Goal: Task Accomplishment & Management: Complete application form

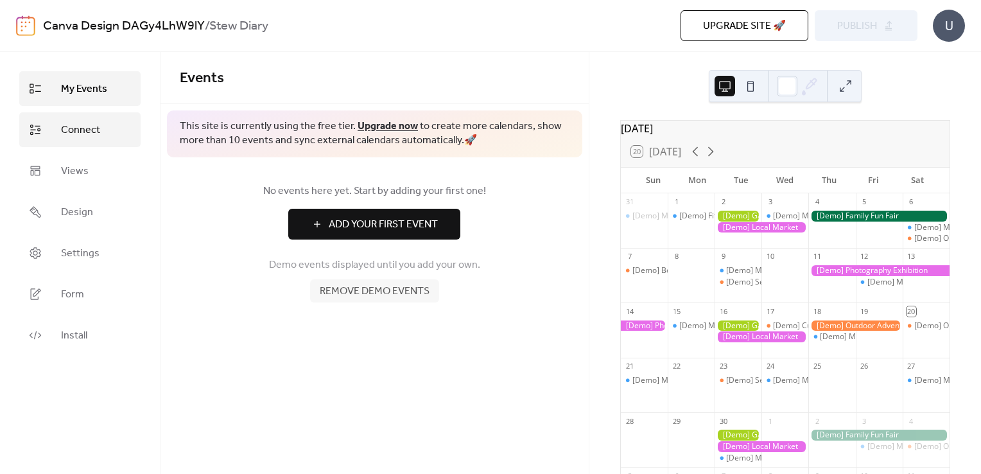
click at [33, 135] on icon at bounding box center [35, 129] width 13 height 13
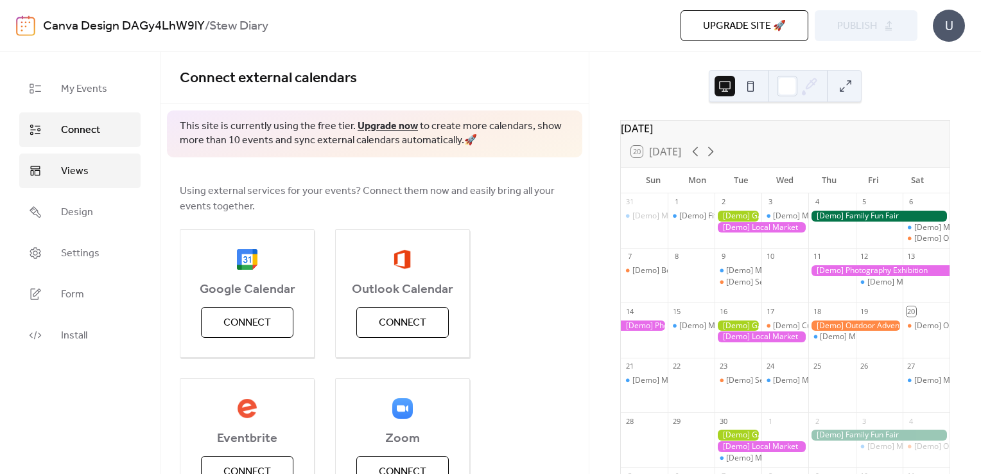
click at [45, 160] on link "Views" at bounding box center [79, 170] width 121 height 35
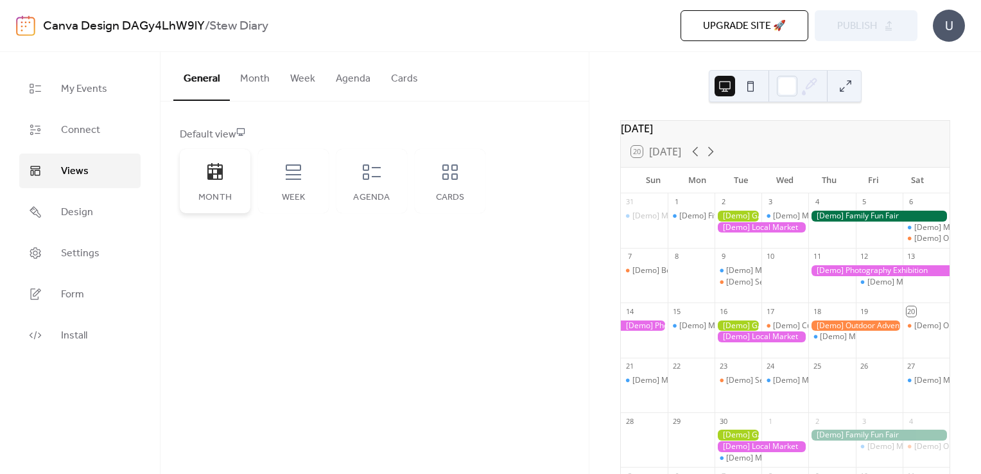
click at [228, 194] on div "Month" at bounding box center [215, 198] width 45 height 10
click at [289, 176] on icon at bounding box center [293, 172] width 21 height 21
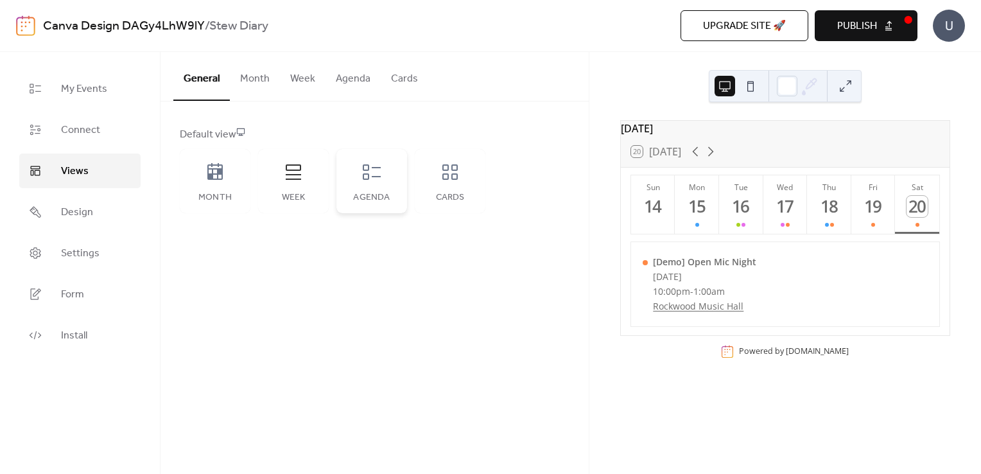
click at [377, 170] on icon at bounding box center [371, 172] width 21 height 21
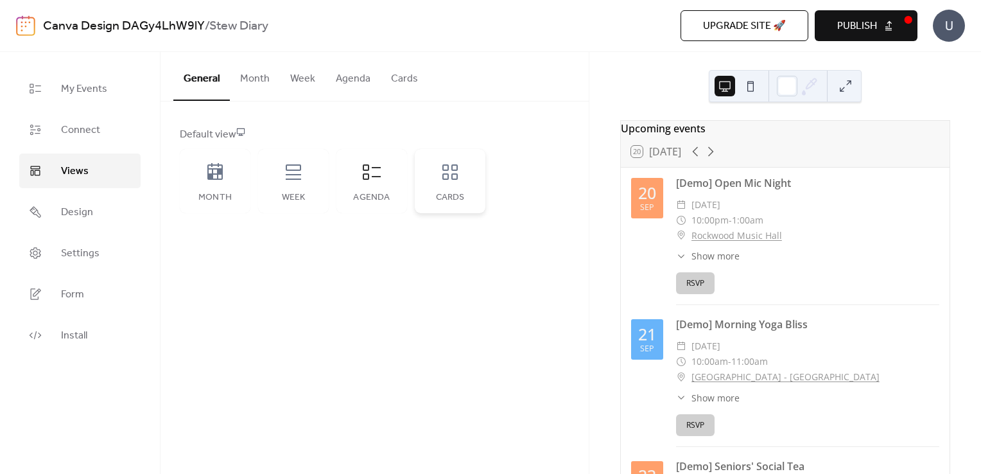
click at [451, 164] on icon at bounding box center [450, 172] width 21 height 21
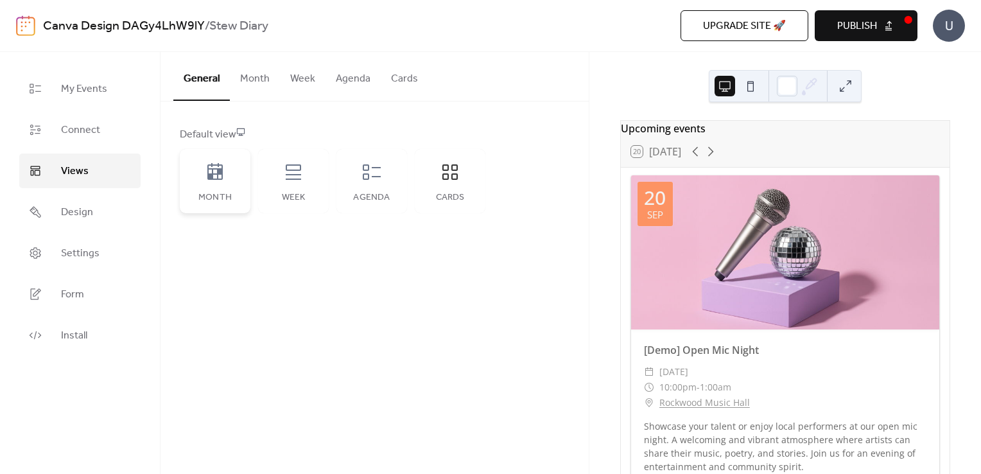
click at [218, 201] on div "Month" at bounding box center [215, 198] width 45 height 10
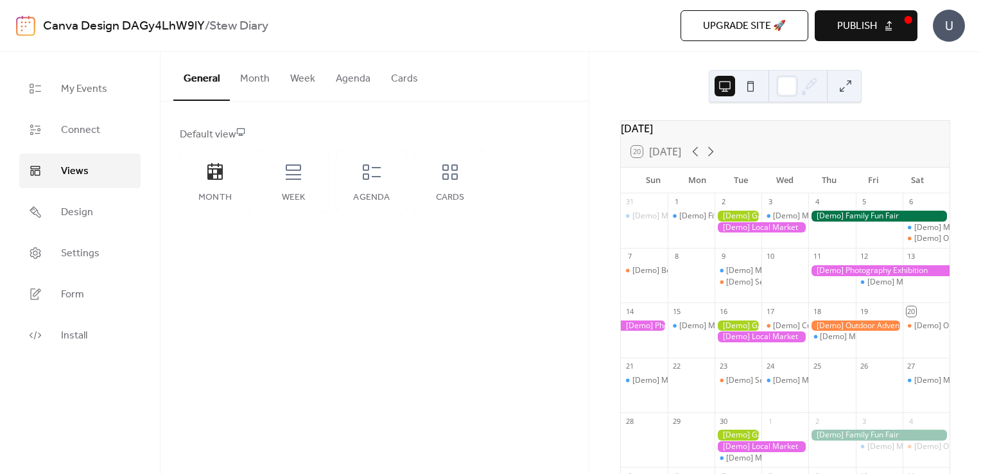
click at [732, 221] on div at bounding box center [737, 216] width 47 height 11
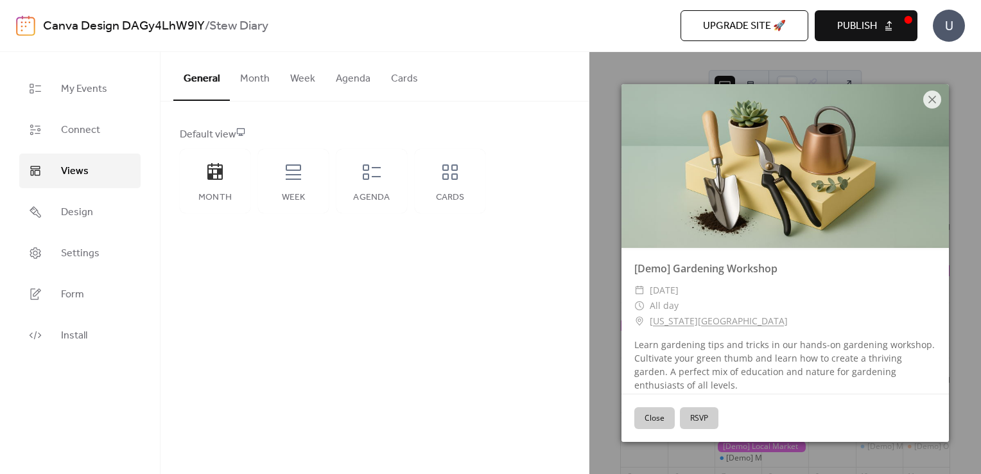
click at [662, 424] on button "Close" at bounding box center [654, 418] width 40 height 22
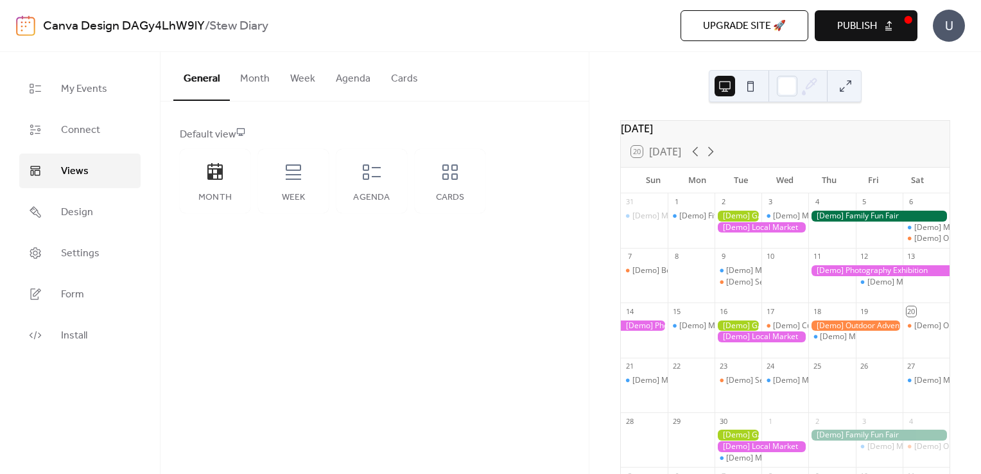
click at [761, 233] on div at bounding box center [761, 227] width 94 height 11
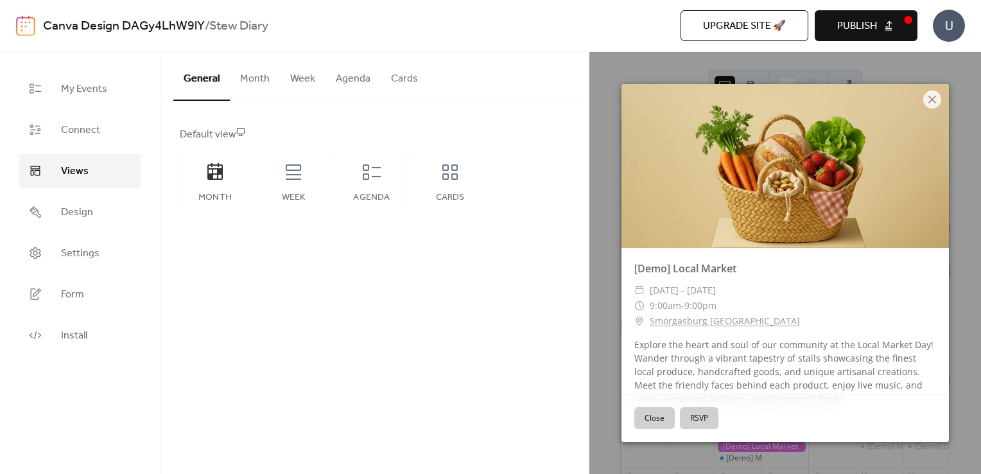
click at [656, 411] on button "Close" at bounding box center [654, 418] width 40 height 22
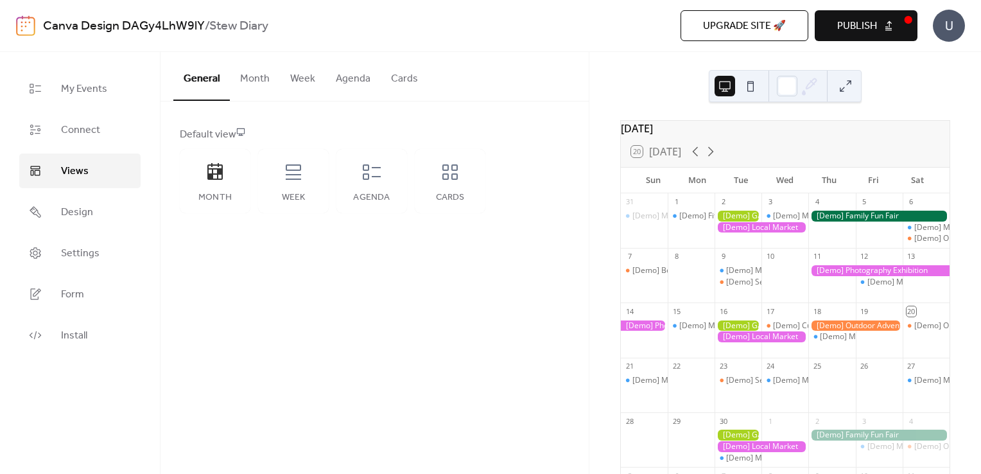
click at [689, 243] on div "[Demo] Fitness Bootcamp" at bounding box center [691, 227] width 47 height 33
click at [693, 221] on div "[Demo] Fitness Bootcamp" at bounding box center [725, 216] width 92 height 11
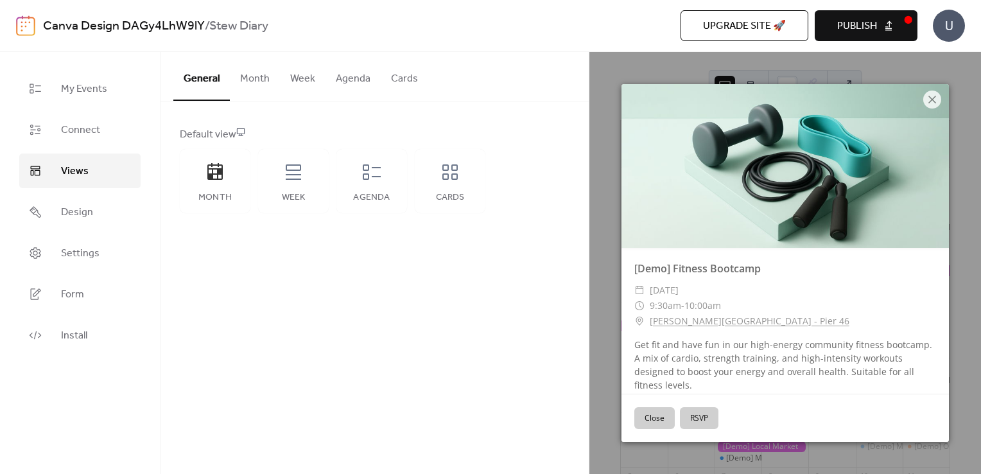
click at [652, 410] on button "Close" at bounding box center [654, 418] width 40 height 22
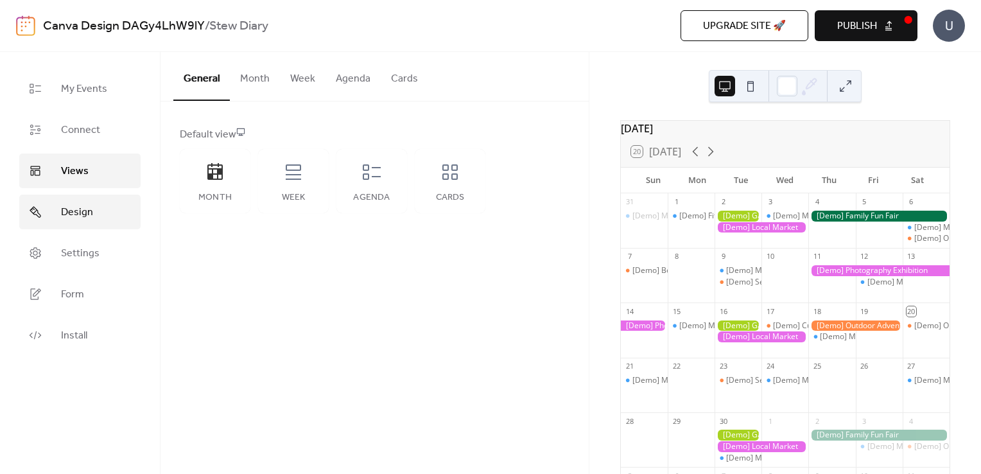
click at [106, 213] on link "Design" at bounding box center [79, 212] width 121 height 35
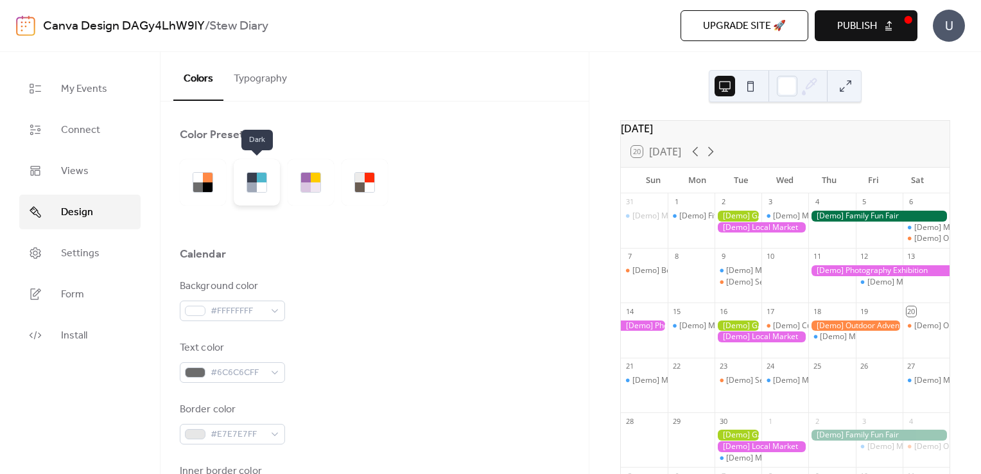
click at [248, 181] on div at bounding box center [252, 178] width 10 height 10
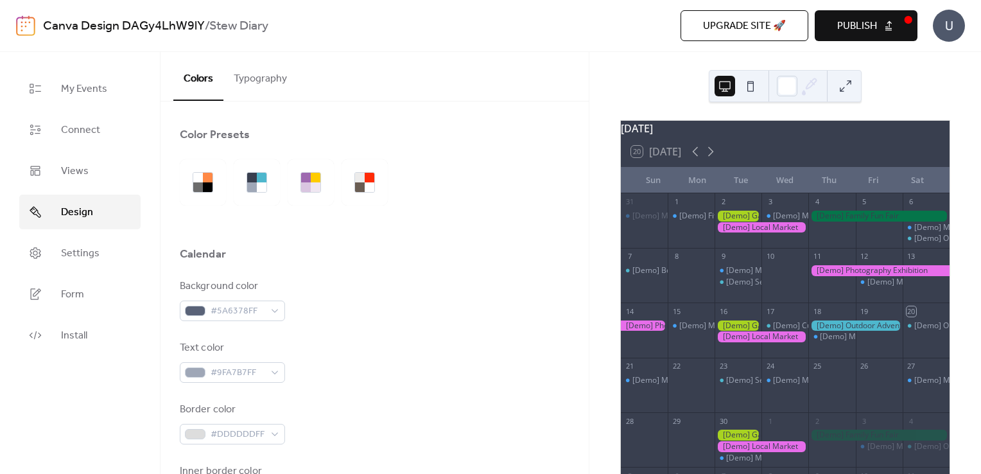
click at [338, 178] on div at bounding box center [288, 182] width 216 height 46
click at [317, 182] on div at bounding box center [316, 187] width 10 height 10
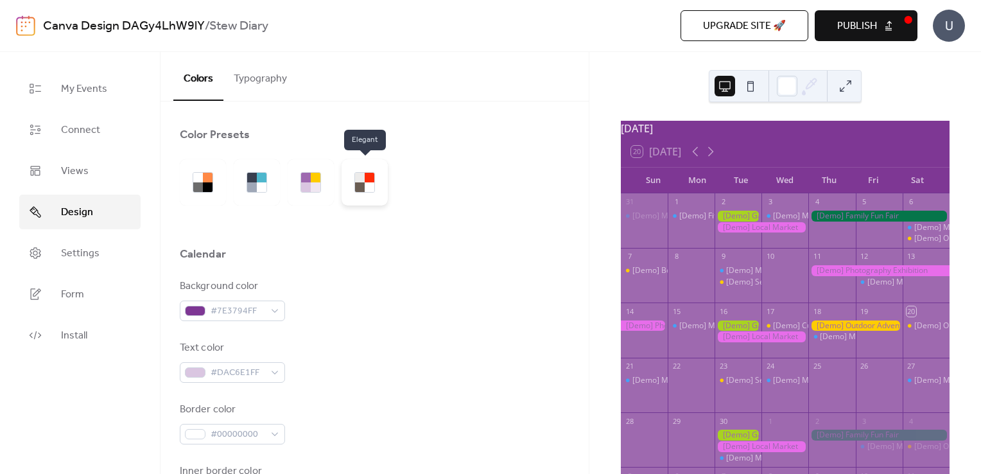
click at [367, 180] on div at bounding box center [370, 178] width 10 height 10
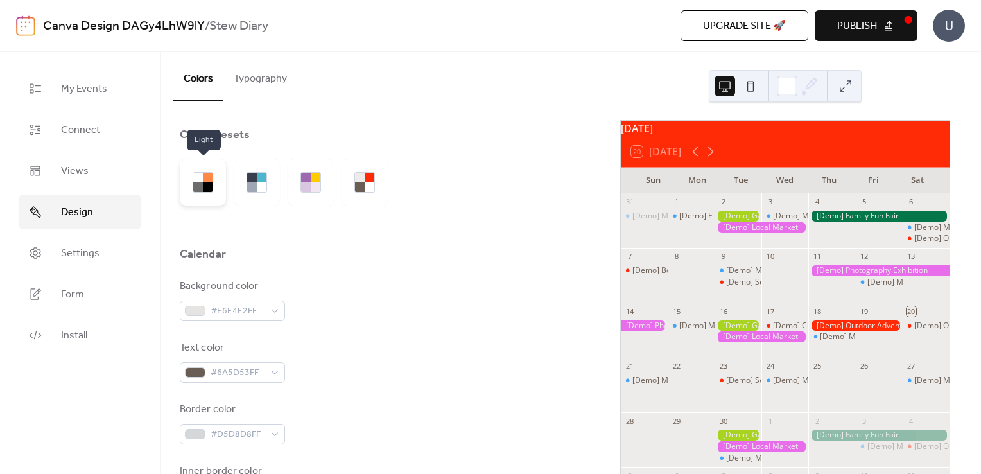
click at [202, 189] on div at bounding box center [198, 187] width 10 height 10
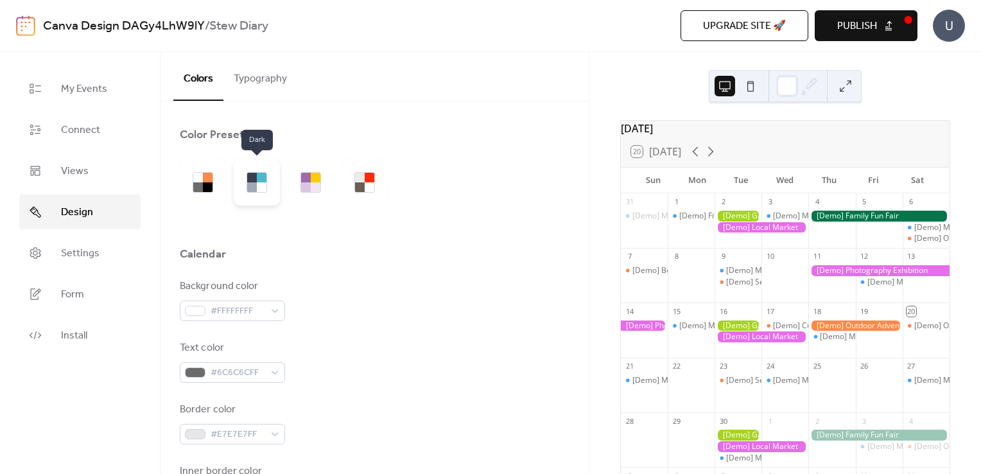
click at [249, 184] on div at bounding box center [252, 187] width 10 height 10
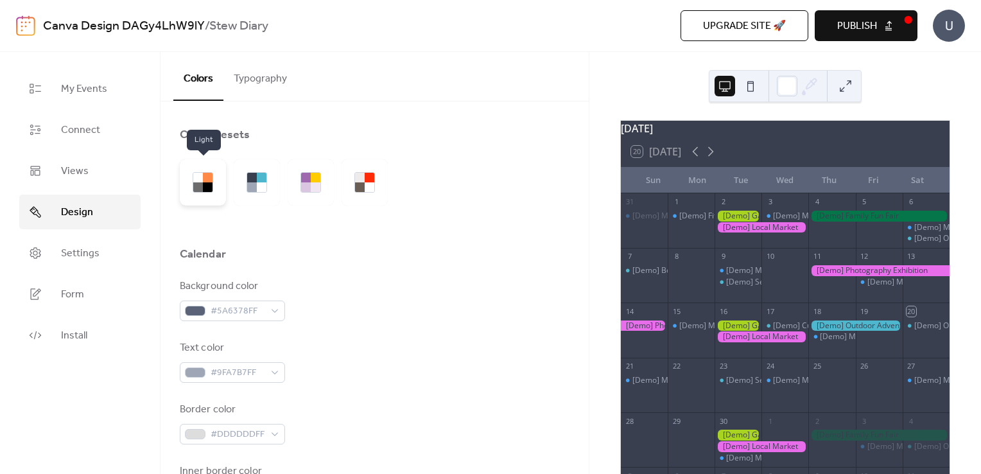
click at [199, 171] on div at bounding box center [203, 182] width 46 height 46
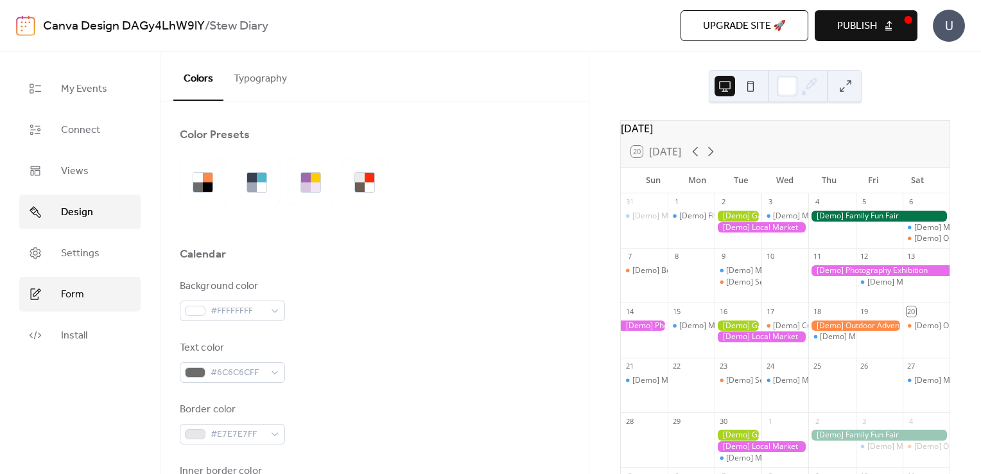
click at [67, 306] on link "Form" at bounding box center [79, 294] width 121 height 35
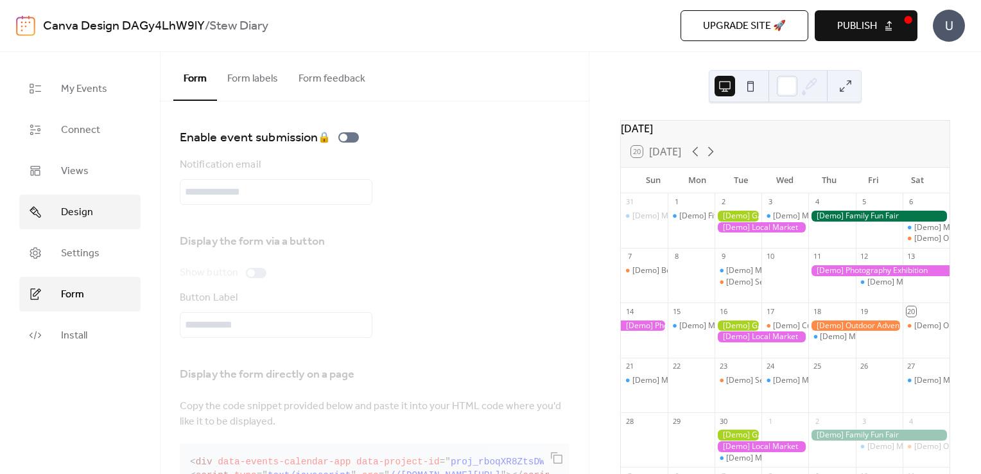
click at [71, 220] on span "Design" at bounding box center [77, 212] width 32 height 15
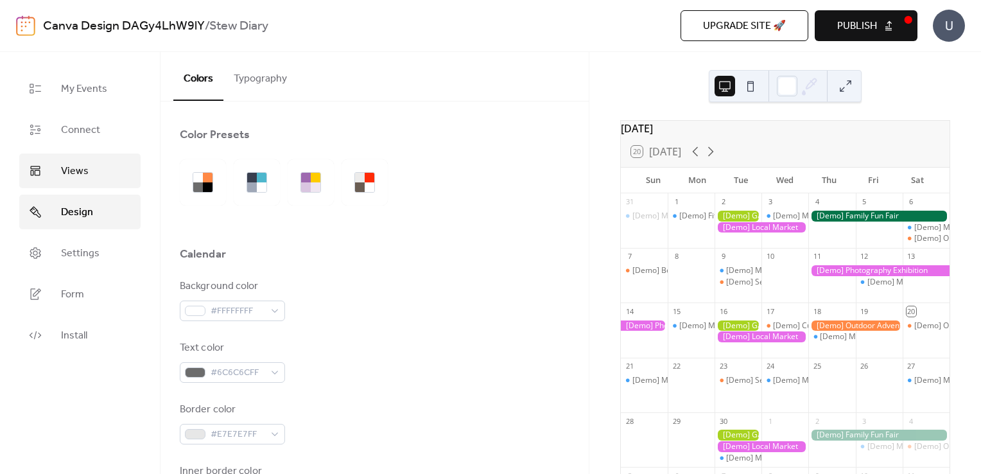
click at [70, 157] on link "Views" at bounding box center [79, 170] width 121 height 35
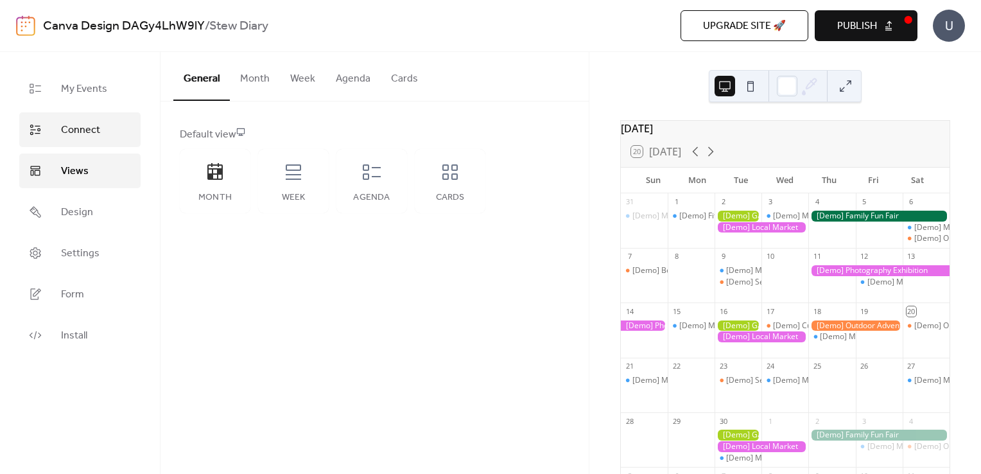
click at [70, 123] on span "Connect" at bounding box center [80, 130] width 39 height 15
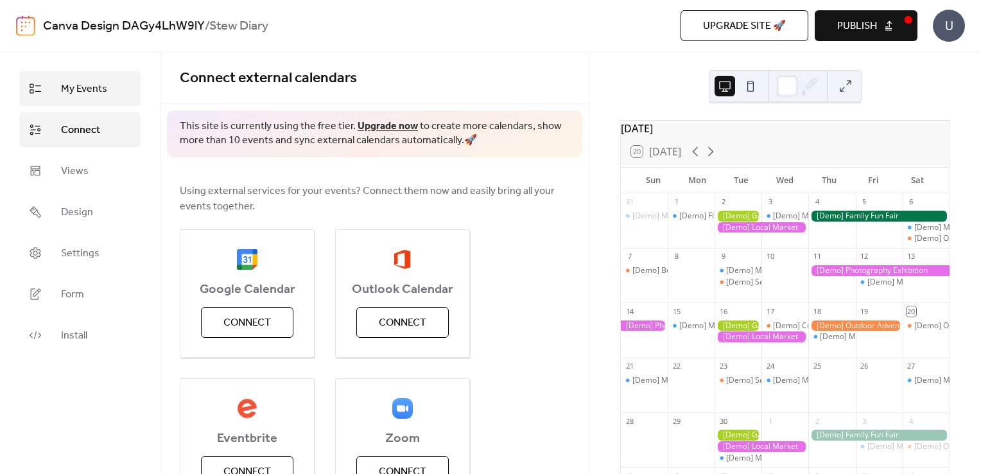
click at [74, 94] on span "My Events" at bounding box center [84, 89] width 46 height 15
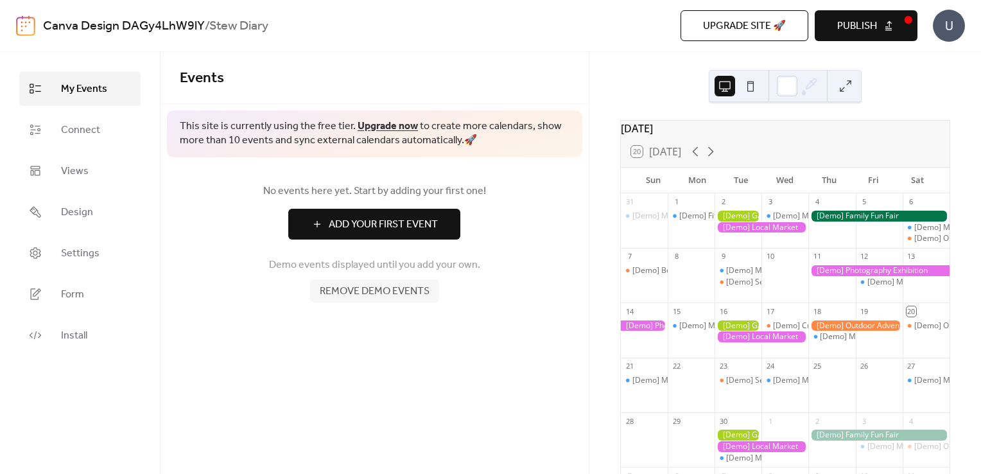
click at [347, 225] on span "Add Your First Event" at bounding box center [383, 224] width 109 height 15
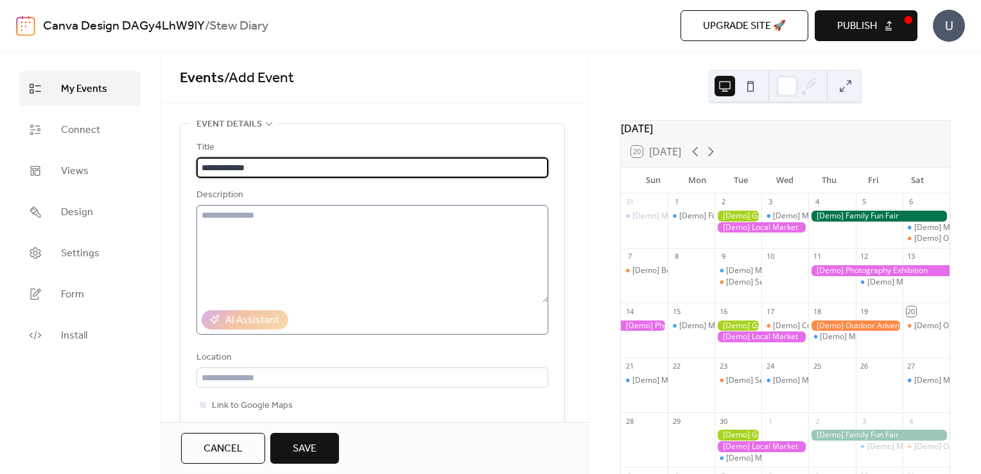
type input "**********"
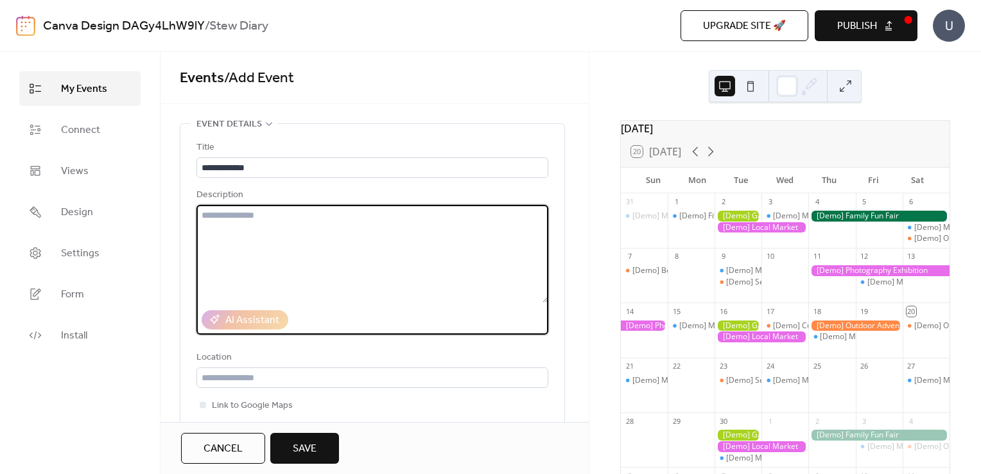
click at [263, 241] on textarea at bounding box center [372, 254] width 352 height 98
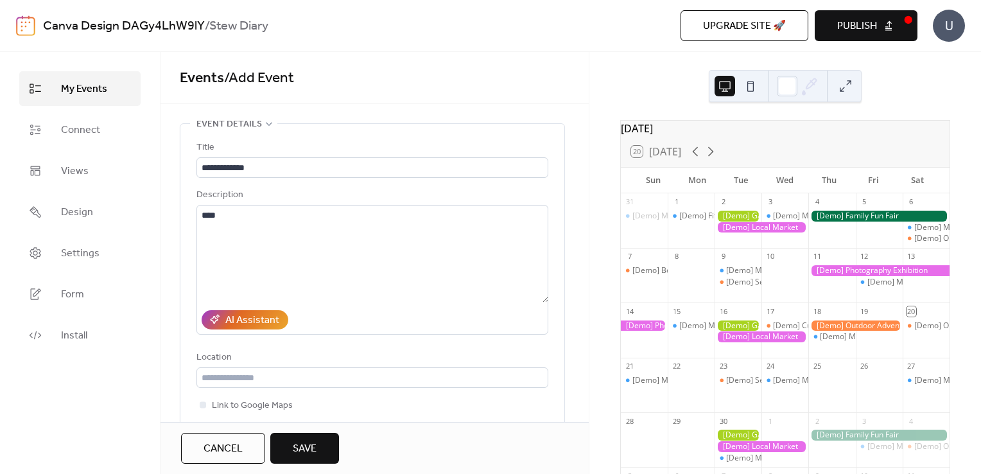
click at [345, 186] on div "**********" at bounding box center [372, 303] width 352 height 326
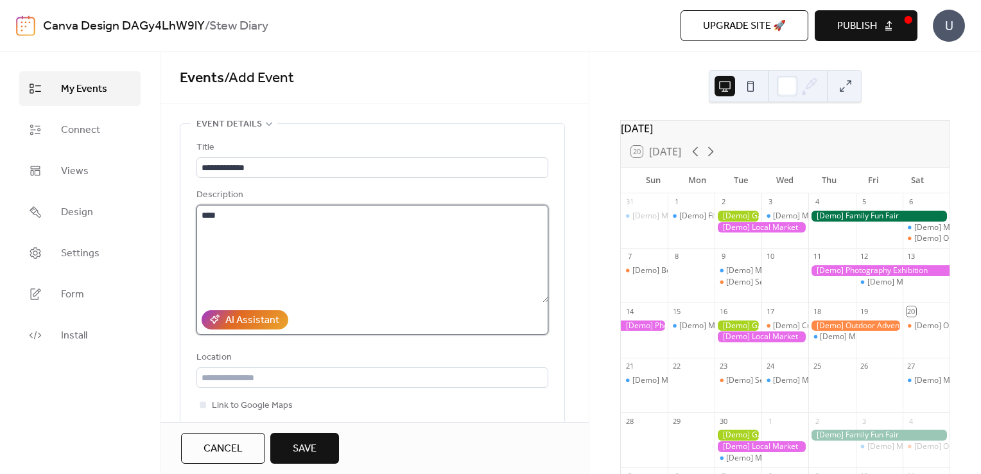
click at [308, 245] on textarea "****" at bounding box center [372, 254] width 352 height 98
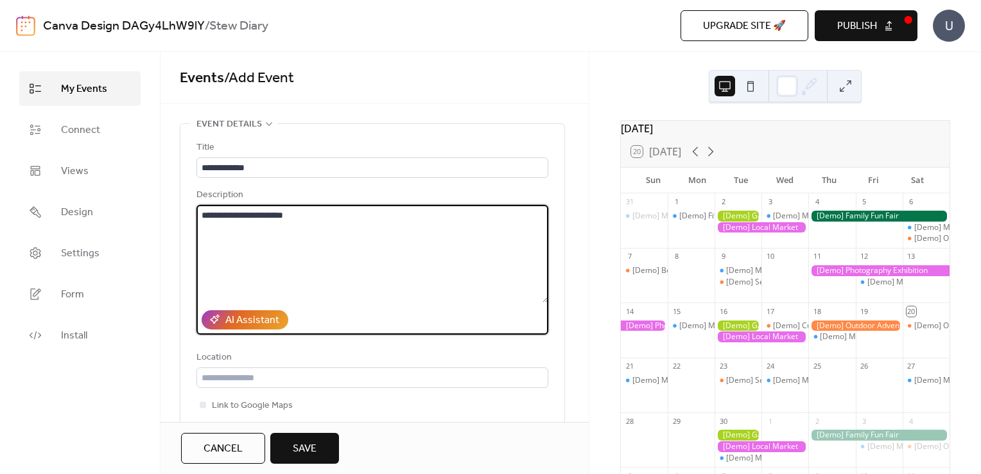
type textarea "**********"
click at [360, 361] on div "Location" at bounding box center [370, 357] width 349 height 15
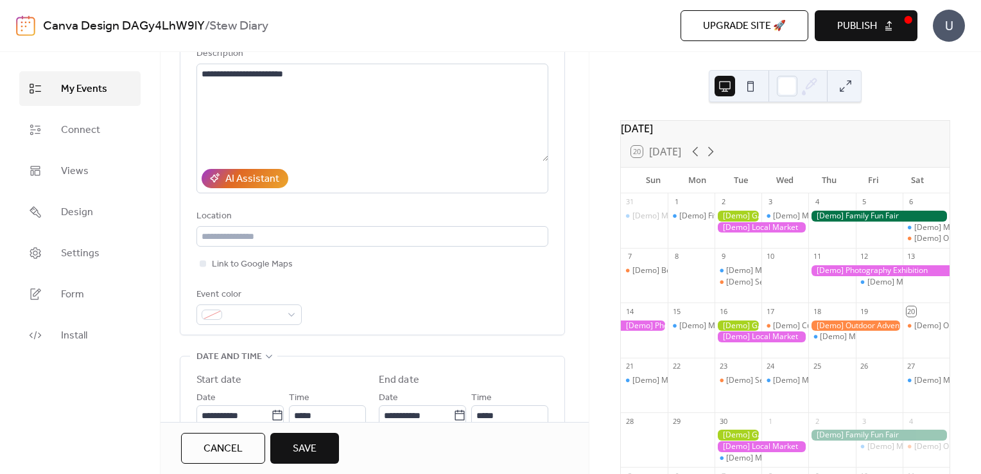
scroll to position [154, 0]
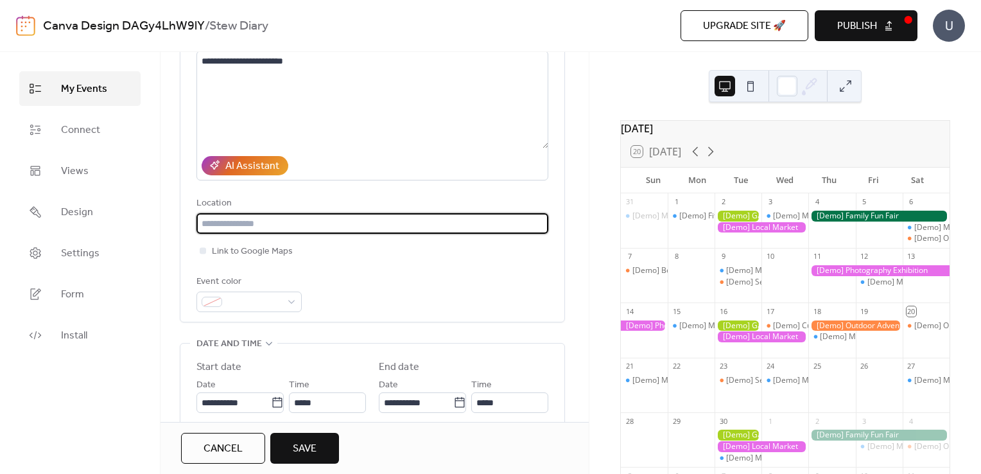
click at [257, 222] on input "text" at bounding box center [372, 223] width 352 height 21
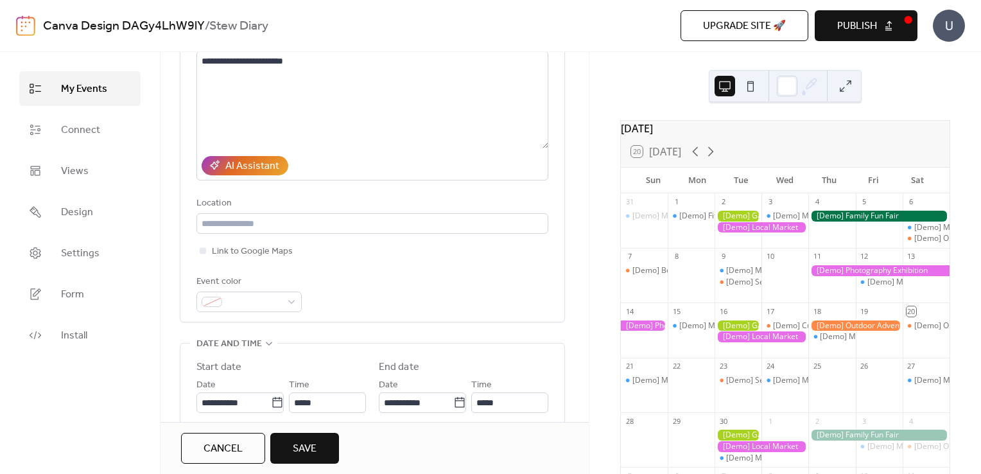
click at [311, 312] on div "**********" at bounding box center [372, 146] width 352 height 352
click at [295, 304] on div at bounding box center [248, 301] width 105 height 21
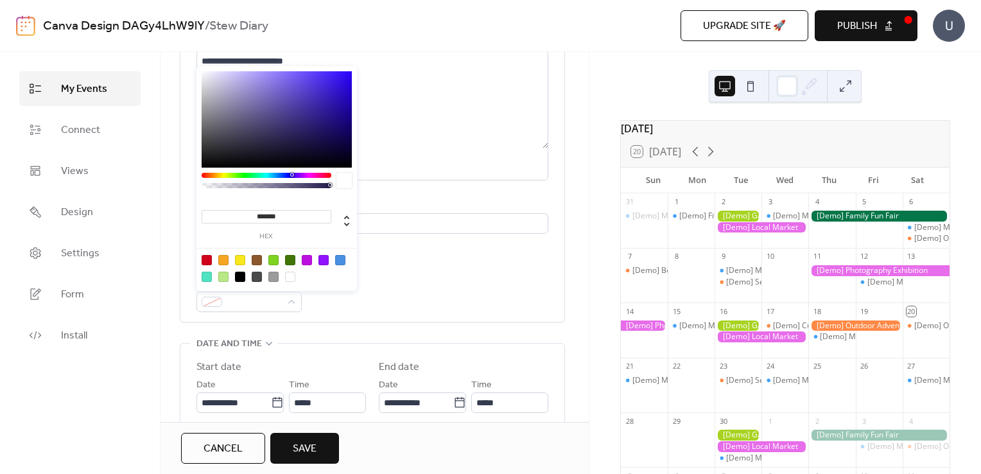
click at [273, 261] on div at bounding box center [273, 260] width 10 height 10
type input "*******"
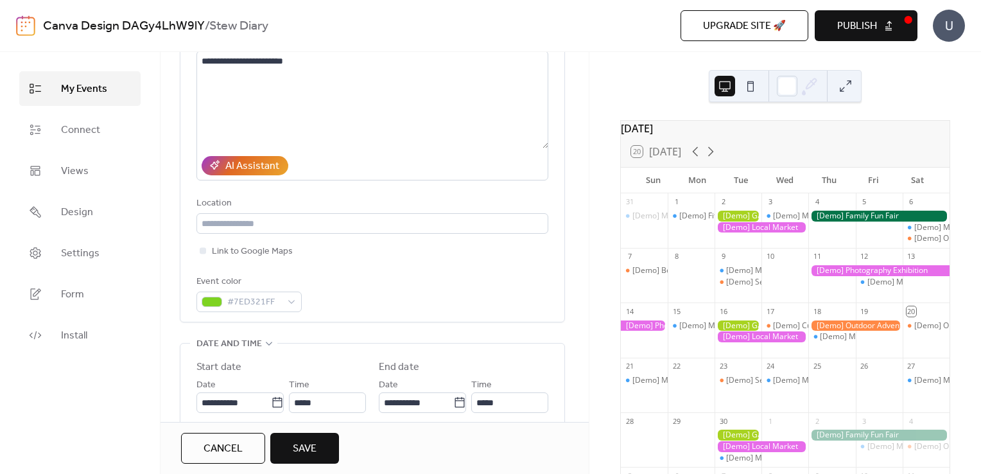
click at [368, 291] on div "Event color #7ED321FF" at bounding box center [372, 293] width 352 height 38
click at [180, 361] on div "**********" at bounding box center [372, 413] width 384 height 141
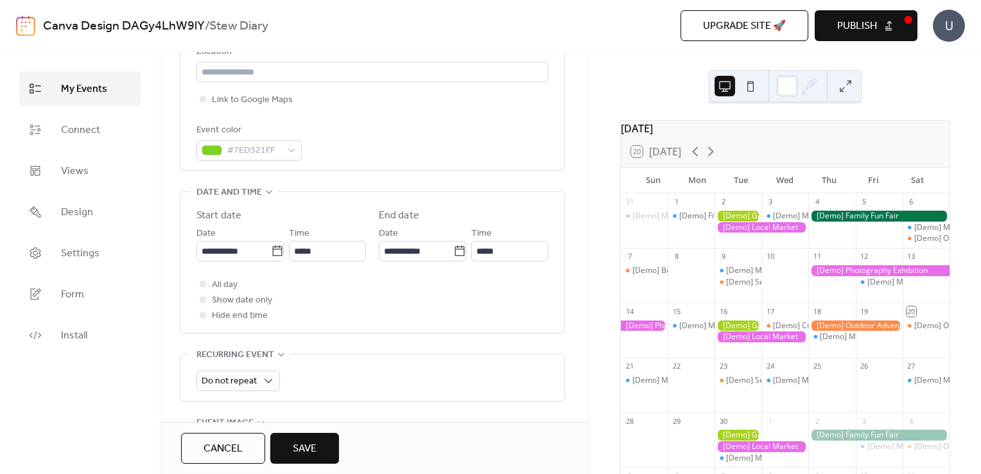
scroll to position [308, 0]
click at [252, 241] on input "**********" at bounding box center [233, 248] width 74 height 21
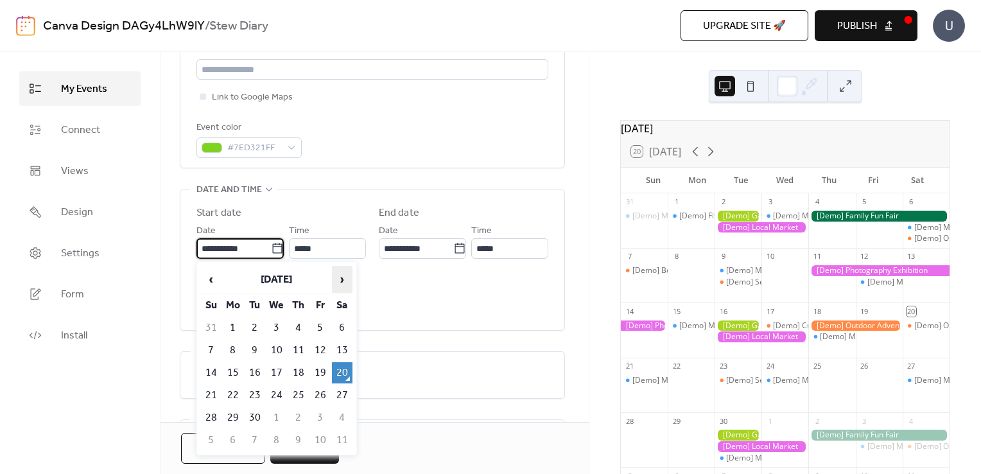
click at [343, 282] on span "›" at bounding box center [342, 279] width 19 height 26
click at [234, 349] on td "6" at bounding box center [233, 350] width 21 height 21
type input "**********"
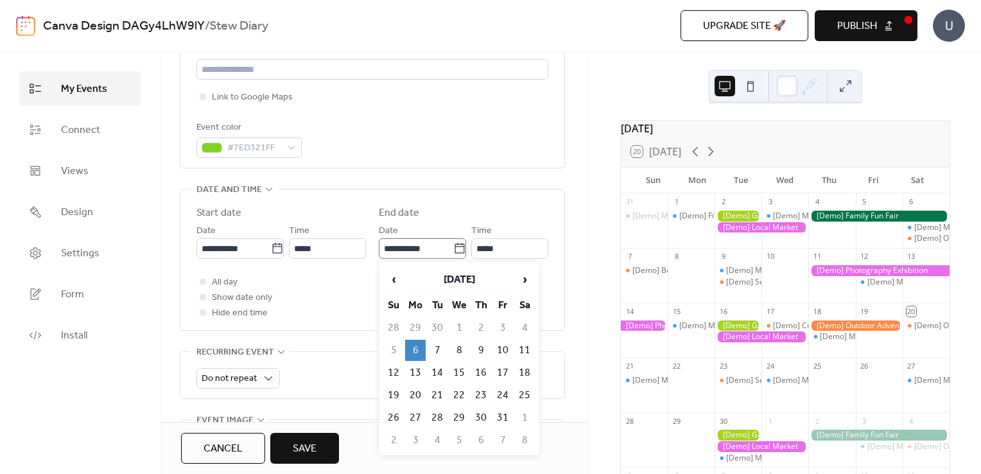
click at [459, 250] on icon at bounding box center [459, 248] width 13 height 13
click at [453, 250] on input "**********" at bounding box center [416, 248] width 74 height 21
click at [479, 347] on td "9" at bounding box center [481, 350] width 21 height 21
type input "**********"
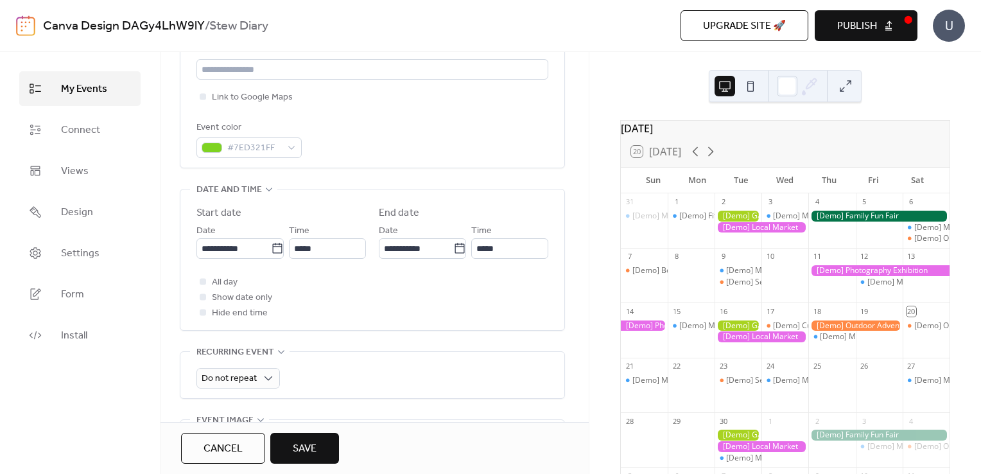
click at [307, 338] on div "**********" at bounding box center [372, 221] width 385 height 813
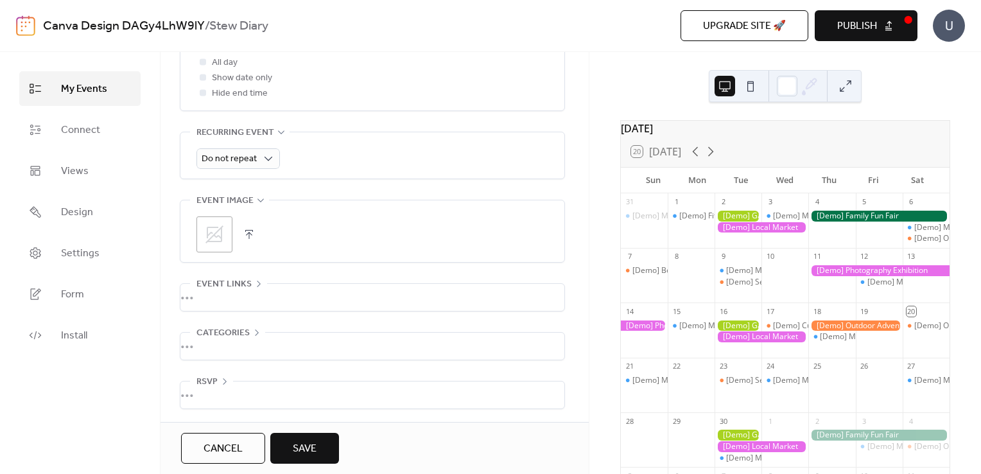
scroll to position [528, 0]
click at [212, 381] on div "•••" at bounding box center [372, 394] width 384 height 27
click at [285, 343] on div "•••" at bounding box center [372, 345] width 384 height 27
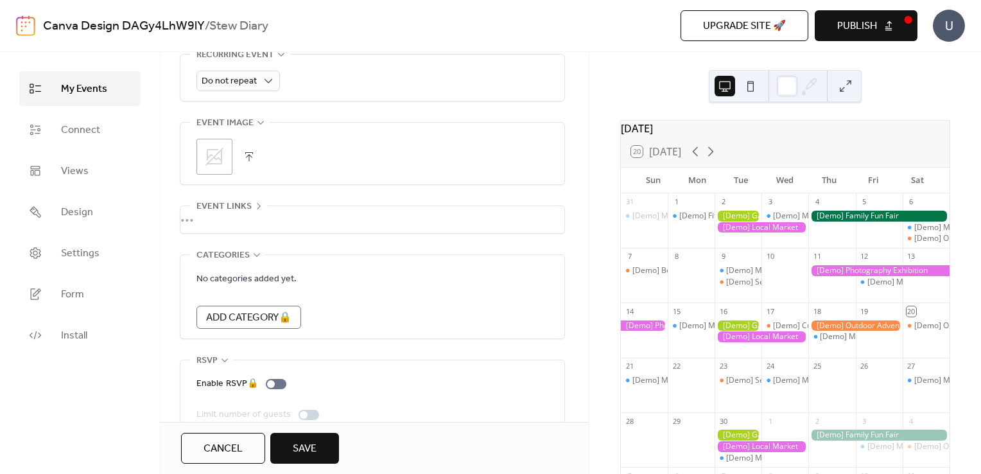
scroll to position [629, 0]
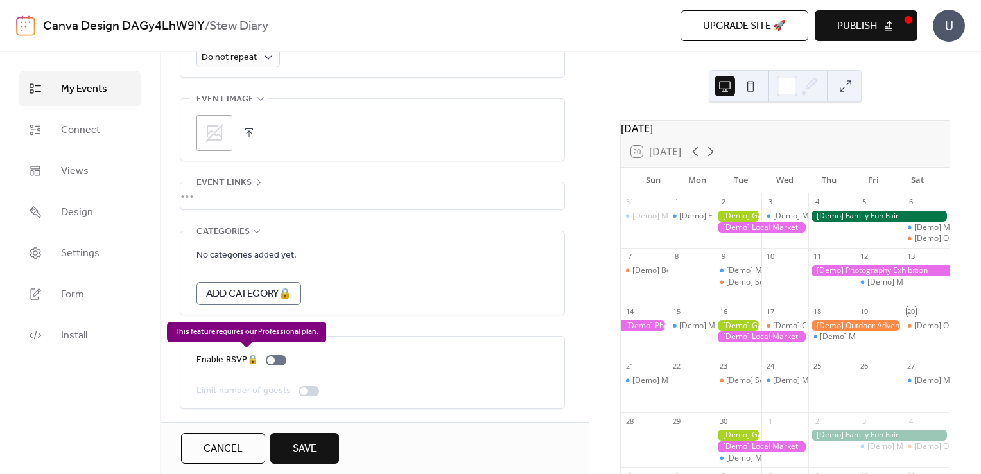
click at [273, 354] on div "Enable RSVP 🔒" at bounding box center [243, 359] width 95 height 15
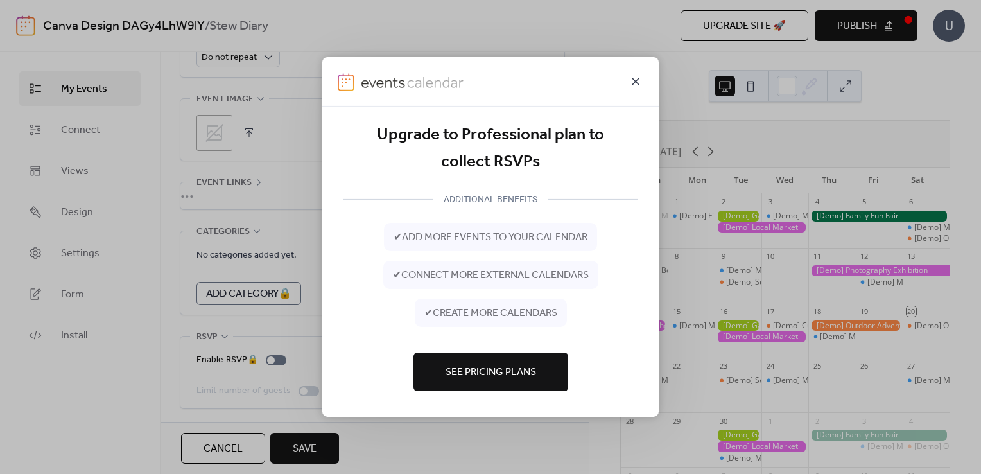
click at [636, 82] on icon at bounding box center [636, 82] width 8 height 8
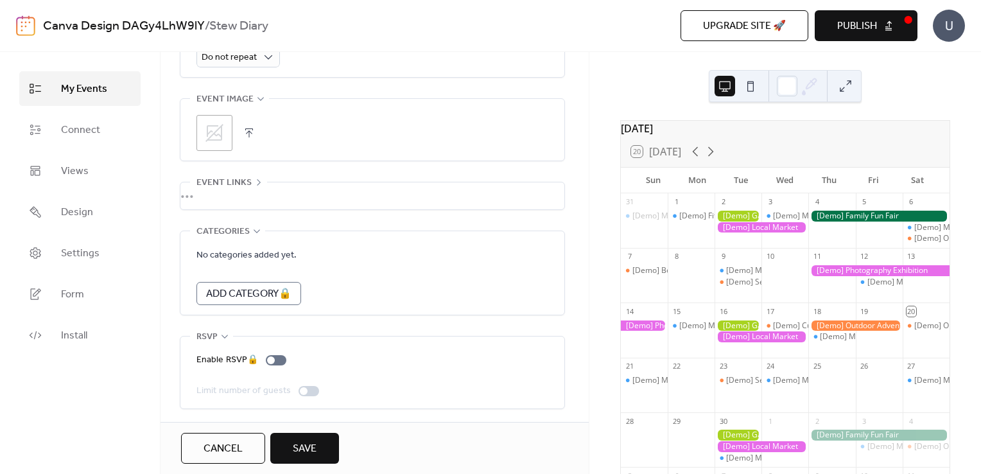
click at [329, 452] on button "Save" at bounding box center [304, 448] width 69 height 31
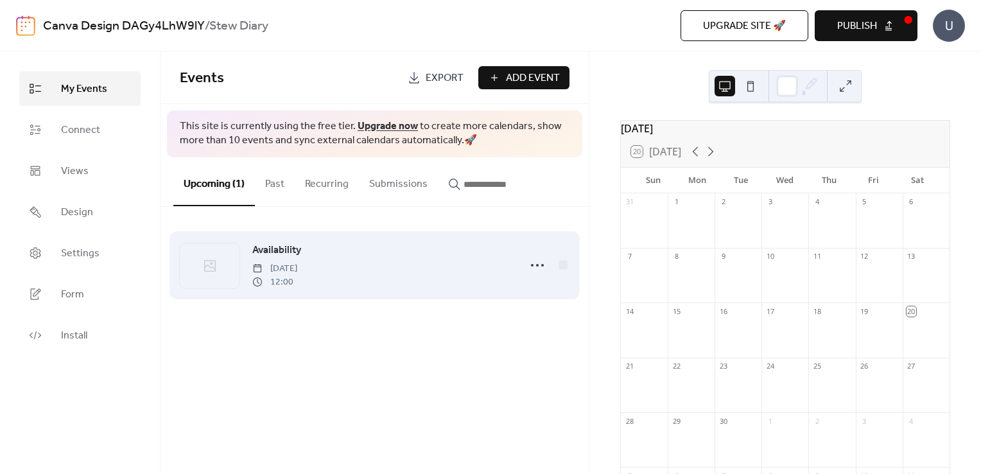
click at [449, 296] on div "Availability [DATE] 12:00" at bounding box center [375, 265] width 390 height 78
click at [420, 280] on div "Availability [DATE] 12:00" at bounding box center [381, 265] width 259 height 46
click at [265, 254] on span "Availability" at bounding box center [276, 250] width 49 height 15
